Goal: Task Accomplishment & Management: Manage account settings

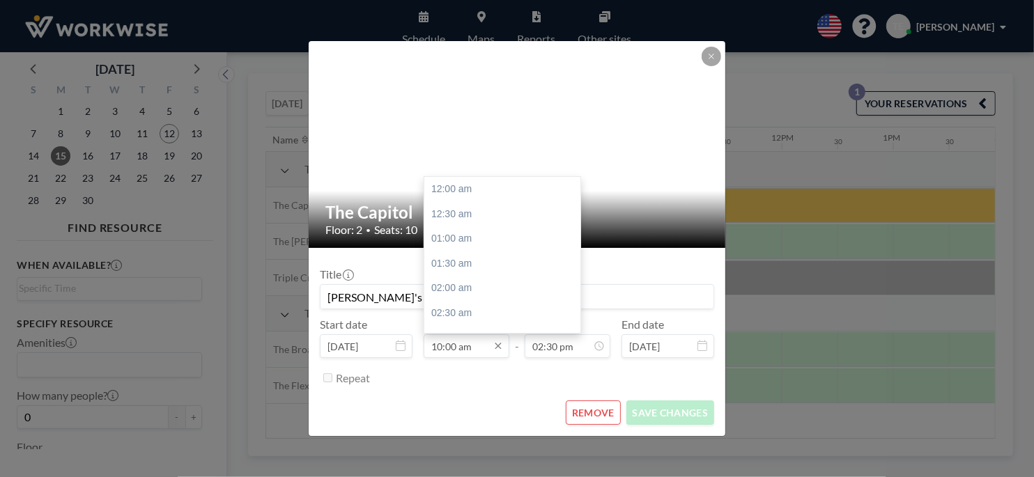
scroll to position [496, 0]
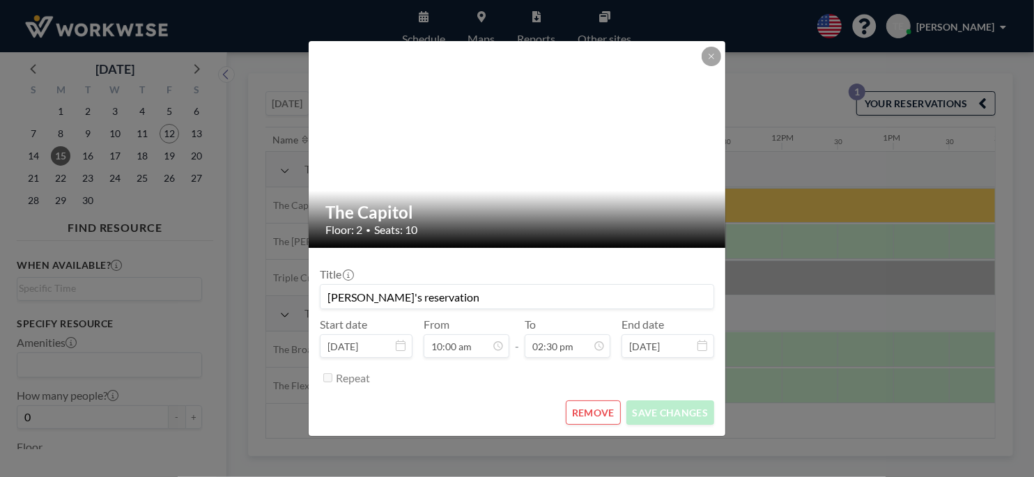
click at [403, 346] on icon at bounding box center [401, 345] width 10 height 11
click at [396, 347] on icon at bounding box center [401, 345] width 10 height 11
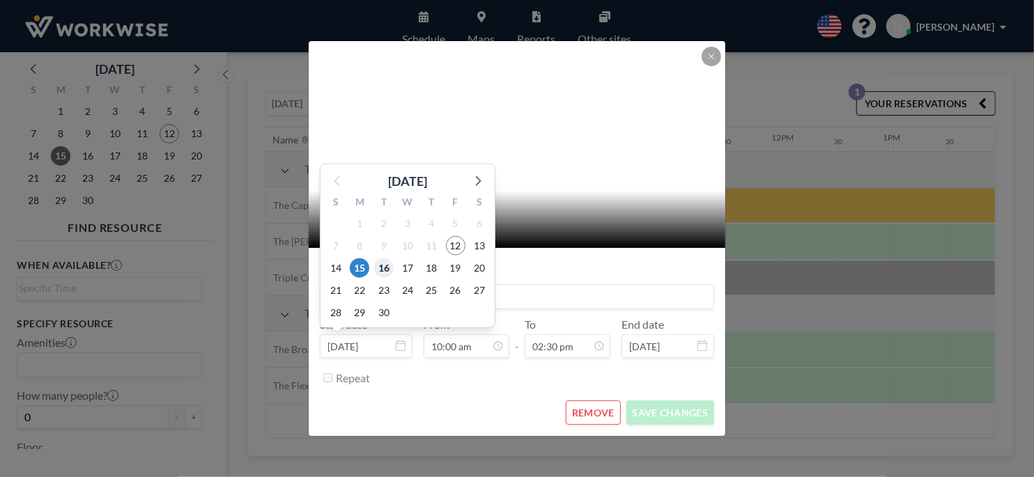
click at [383, 266] on span "16" at bounding box center [384, 268] width 20 height 20
type input "[DATE]"
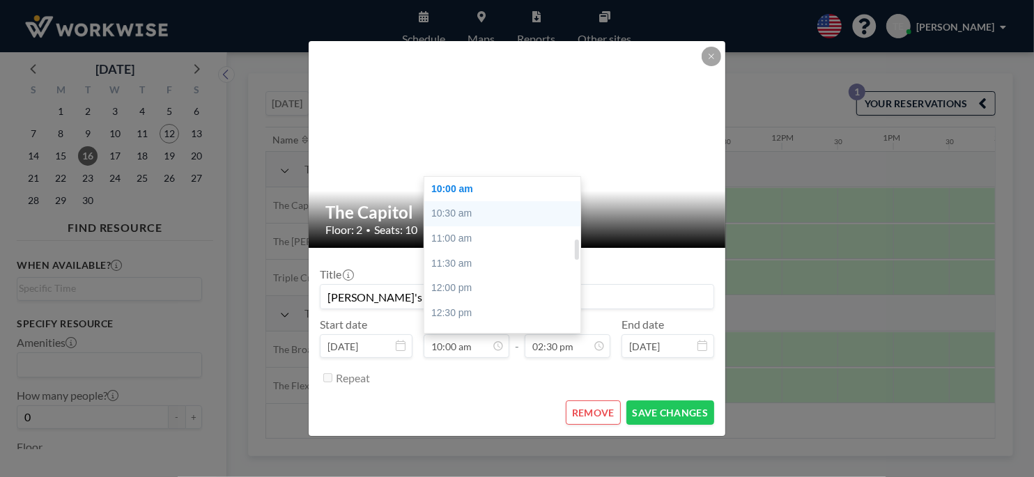
scroll to position [426, 0]
click at [465, 203] on div "09:00 am" at bounding box center [505, 209] width 163 height 25
type input "09:00 am"
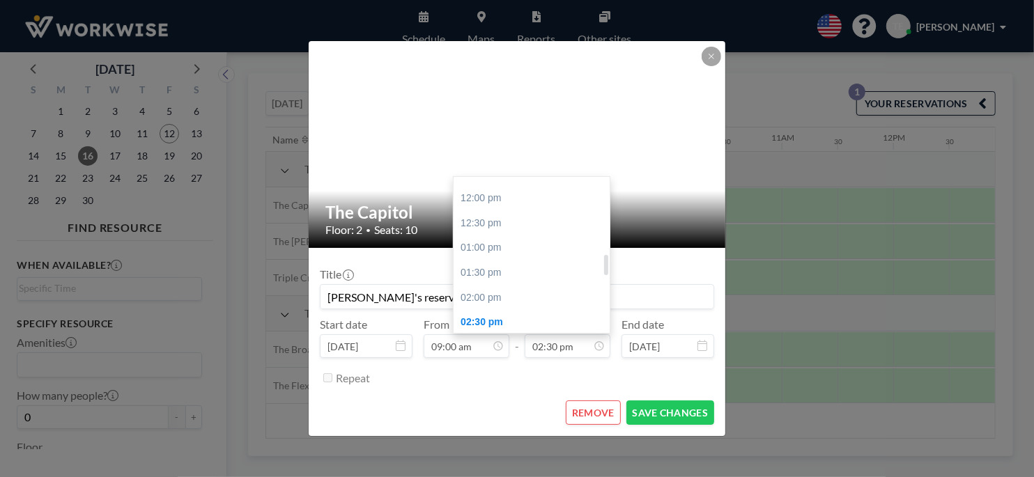
scroll to position [580, 0]
click at [506, 247] on div "01:00 pm" at bounding box center [535, 254] width 163 height 25
type input "01:00 pm"
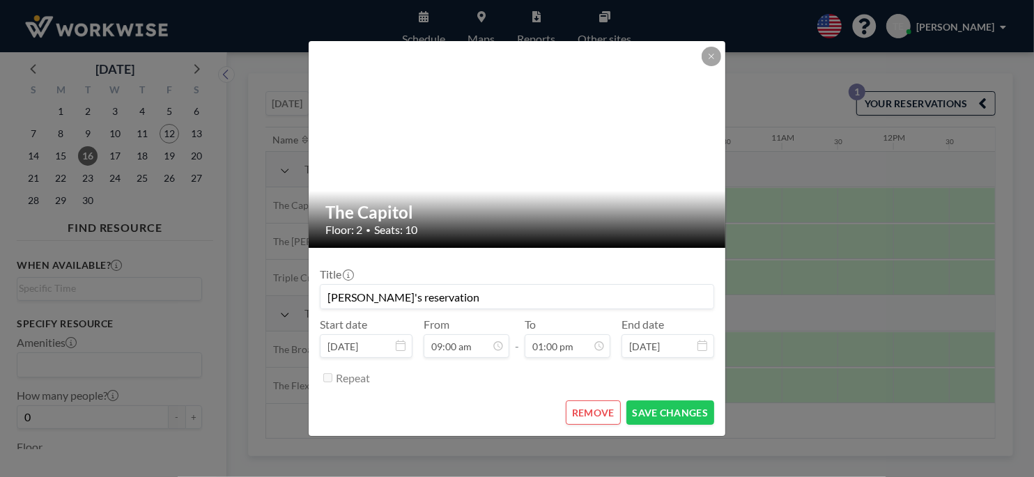
scroll to position [645, 0]
click at [691, 410] on button "SAVE CHANGES" at bounding box center [670, 413] width 88 height 24
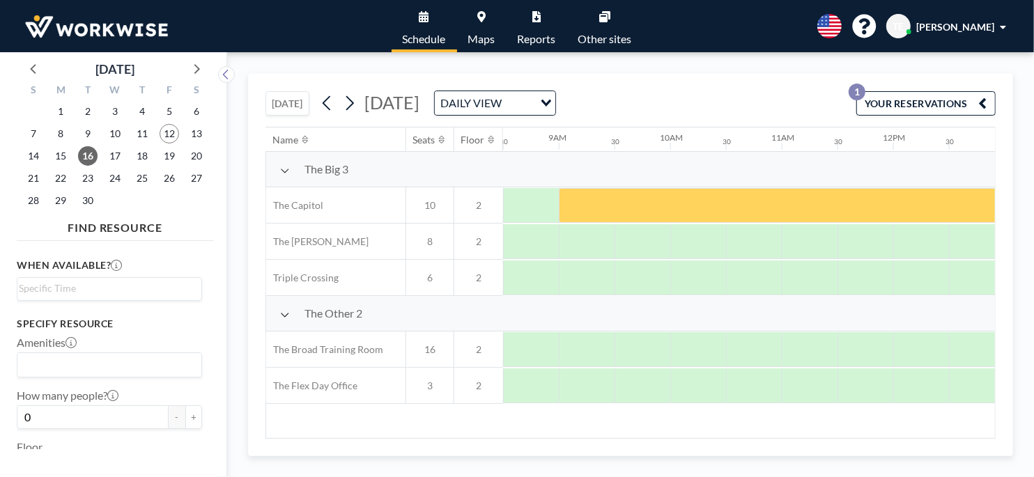
click at [852, 91] on p "1" at bounding box center [857, 92] width 17 height 17
